Goal: Information Seeking & Learning: Learn about a topic

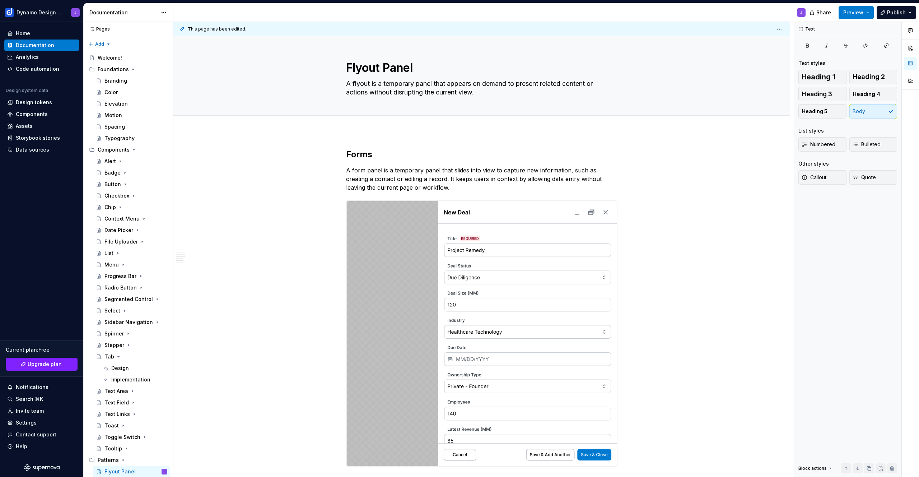
scroll to position [1049, 0]
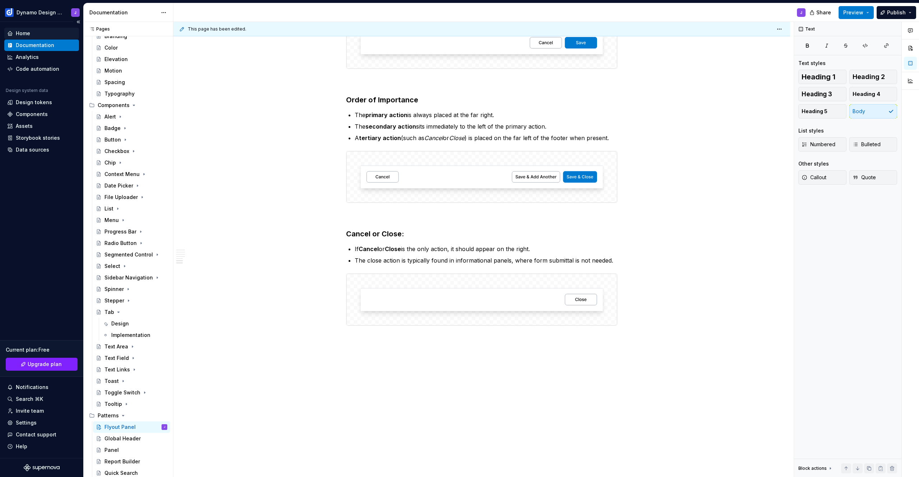
click at [18, 32] on div "Home" at bounding box center [23, 33] width 14 height 7
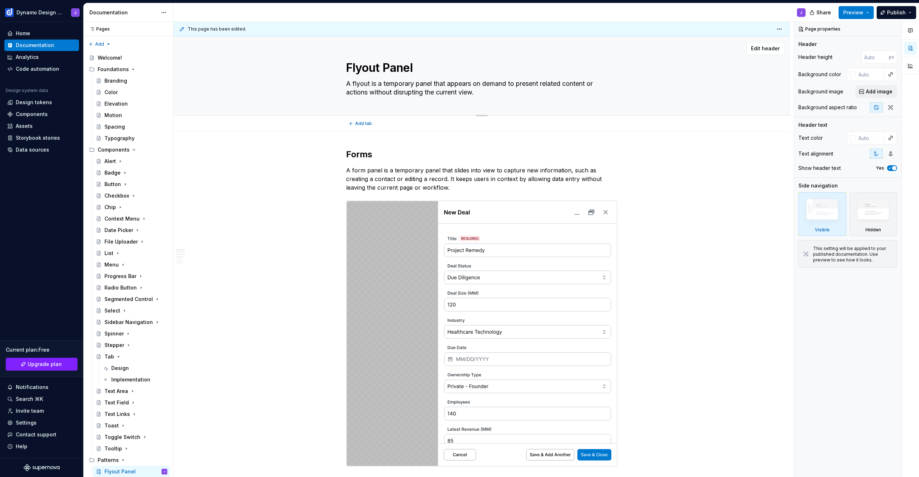
type textarea "*"
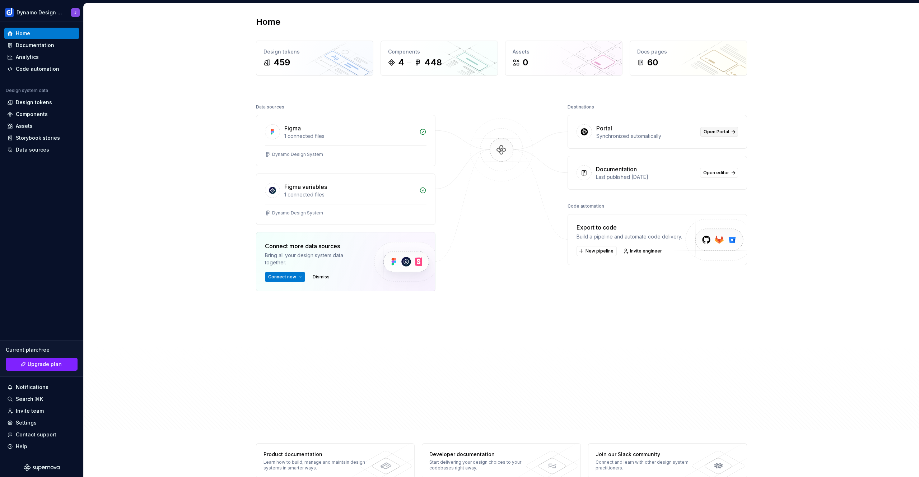
click at [727, 134] on link "Open Portal" at bounding box center [720, 132] width 38 height 10
click at [46, 104] on div "Design tokens" at bounding box center [34, 102] width 36 height 7
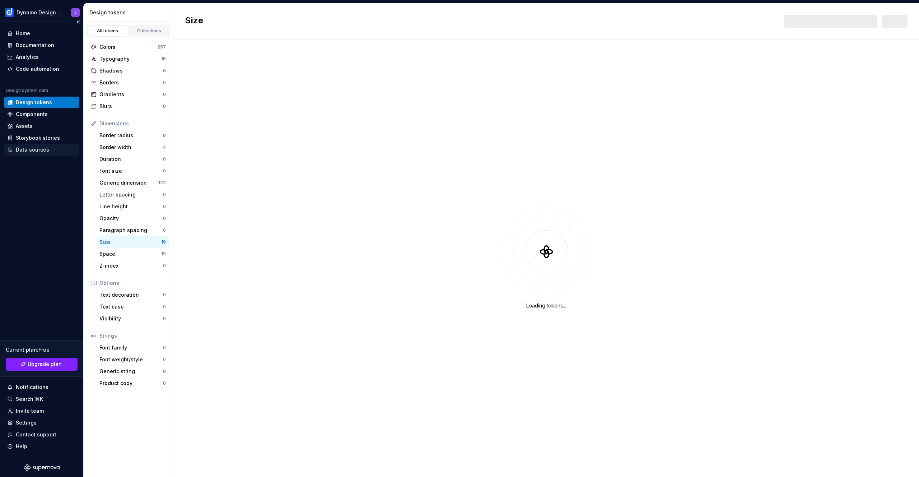
click at [48, 145] on div "Data sources" at bounding box center [41, 149] width 75 height 11
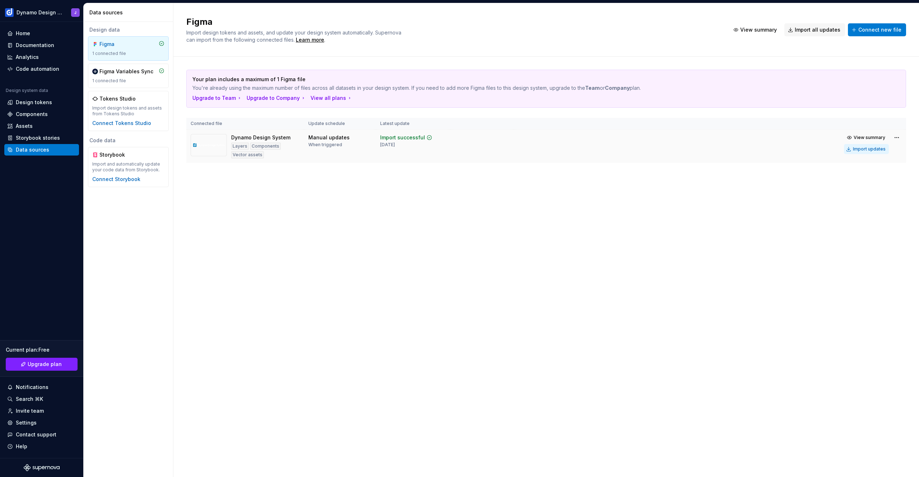
click at [869, 147] on div "Import updates" at bounding box center [869, 149] width 33 height 6
click at [45, 117] on div "Components" at bounding box center [32, 114] width 32 height 7
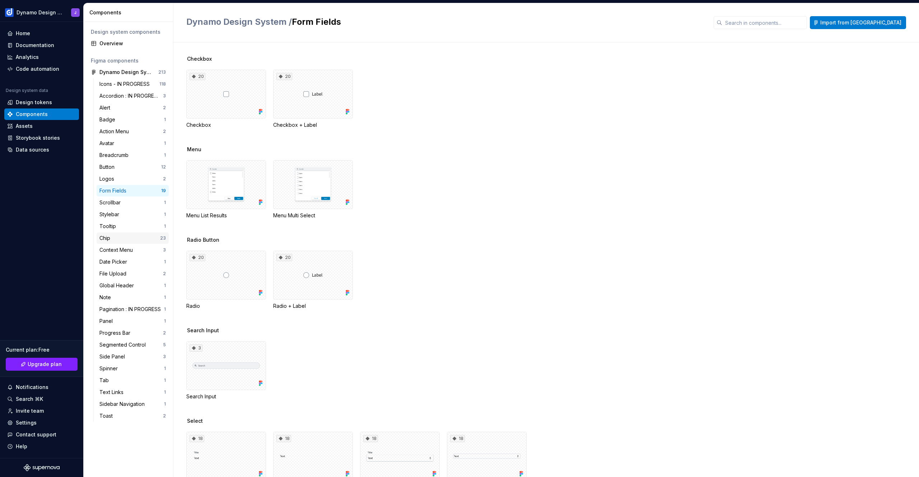
click at [127, 239] on div "Chip" at bounding box center [129, 237] width 61 height 7
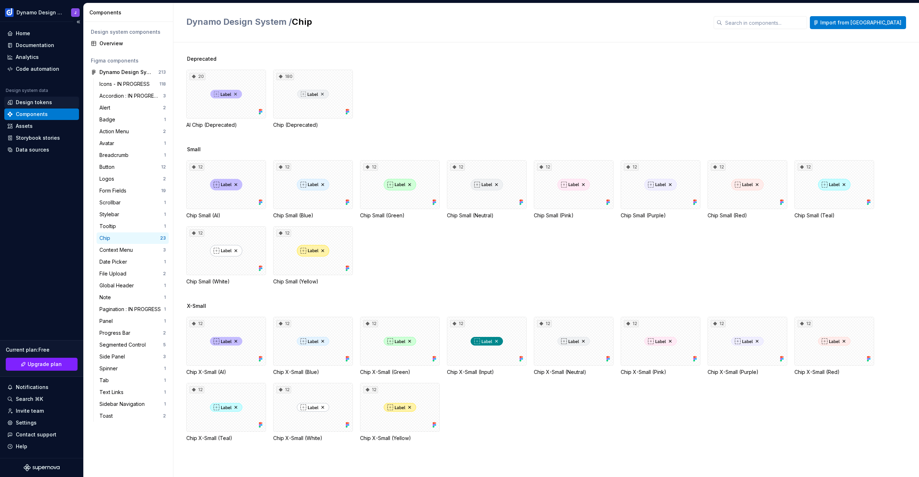
click at [36, 104] on div "Design tokens" at bounding box center [34, 102] width 36 height 7
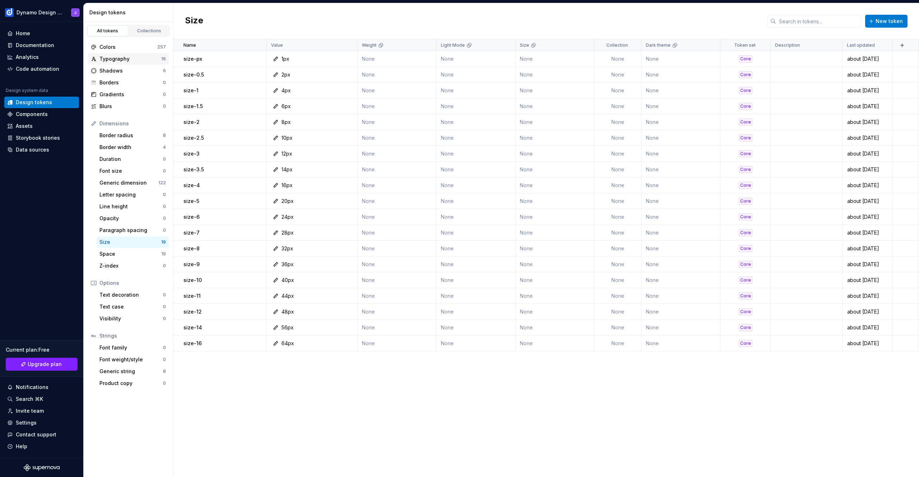
click at [129, 59] on div "Typography" at bounding box center [130, 58] width 62 height 7
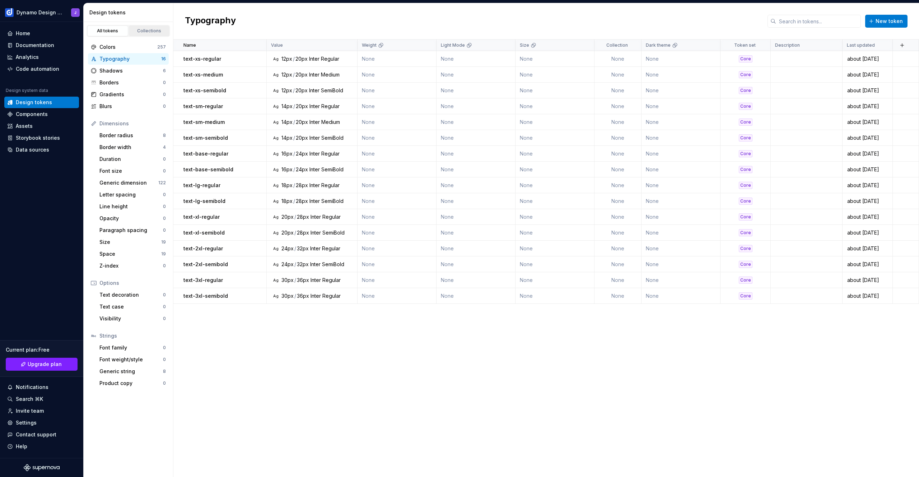
click at [145, 33] on div "Collections" at bounding box center [149, 31] width 36 height 6
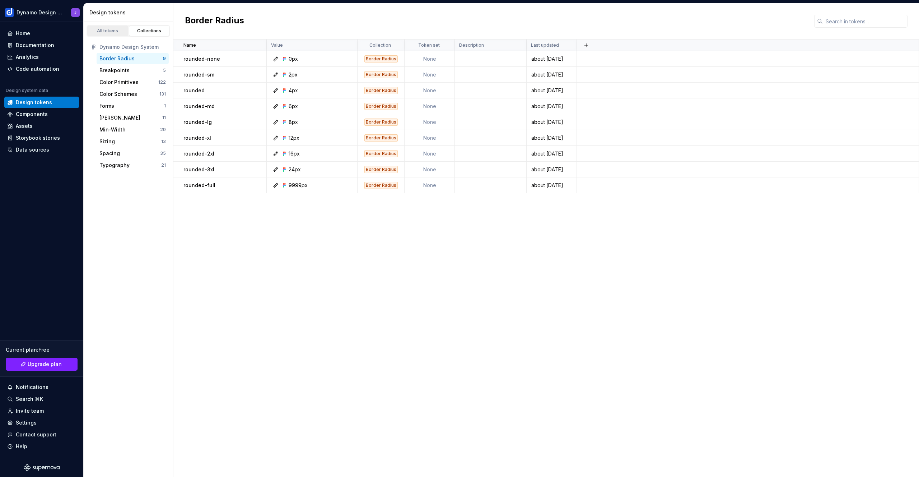
click at [113, 31] on div "All tokens" at bounding box center [108, 31] width 36 height 6
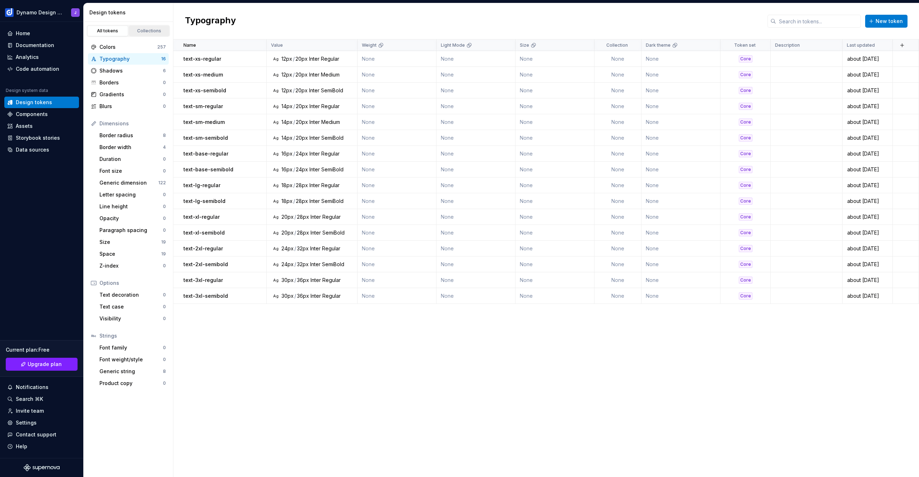
click at [153, 30] on div "Collections" at bounding box center [149, 31] width 36 height 6
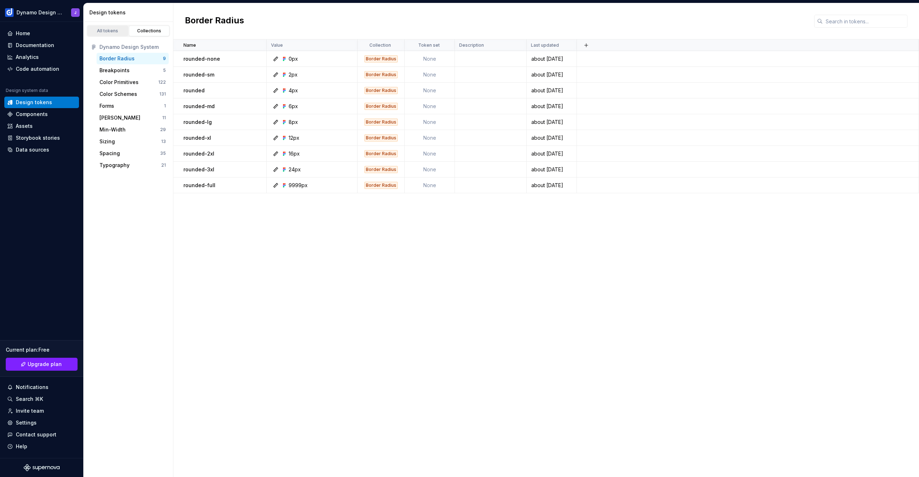
click at [115, 31] on div "All tokens" at bounding box center [108, 31] width 36 height 6
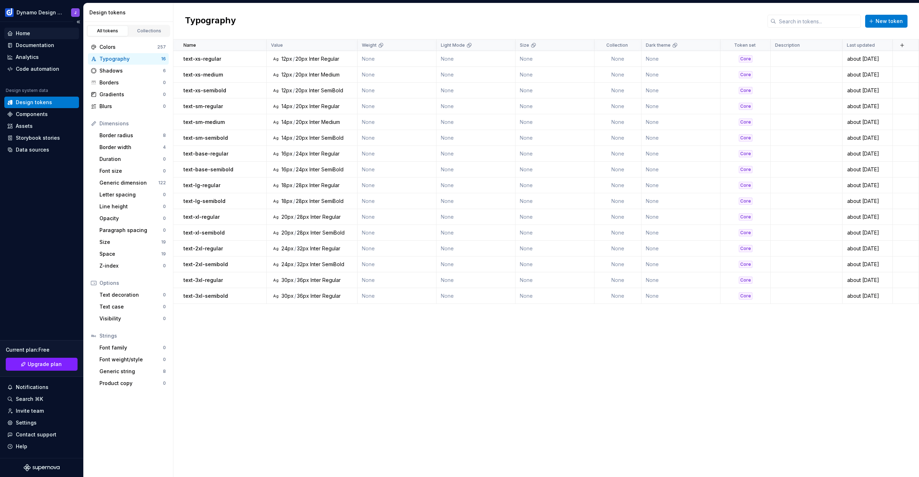
click at [32, 38] on div "Home" at bounding box center [41, 33] width 75 height 11
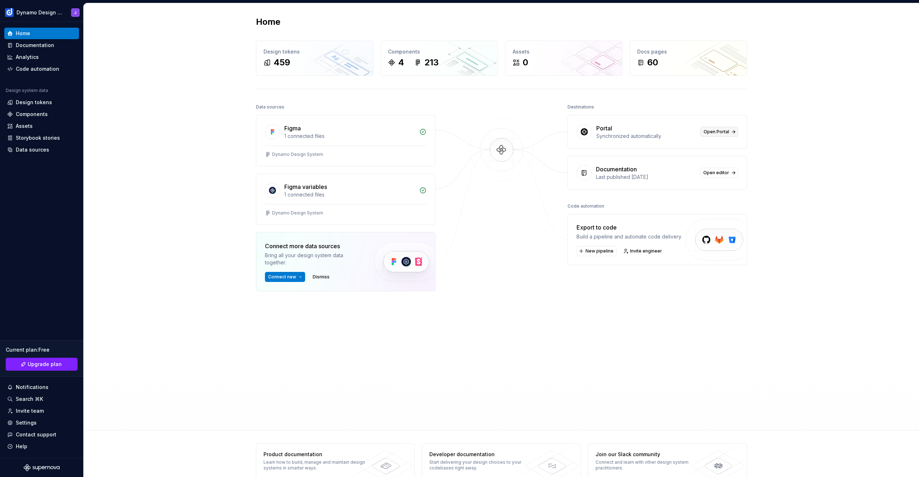
click at [716, 132] on span "Open Portal" at bounding box center [716, 132] width 25 height 6
click at [368, 197] on div "1 connected files" at bounding box center [349, 194] width 131 height 7
